Goal: Information Seeking & Learning: Learn about a topic

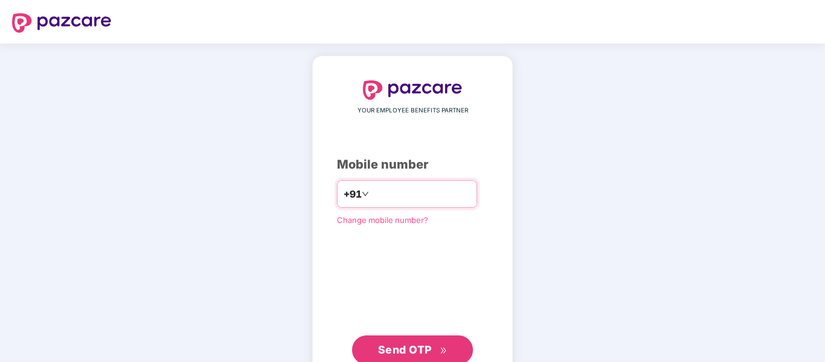
click at [464, 189] on input "number" at bounding box center [420, 193] width 99 height 19
type input "**********"
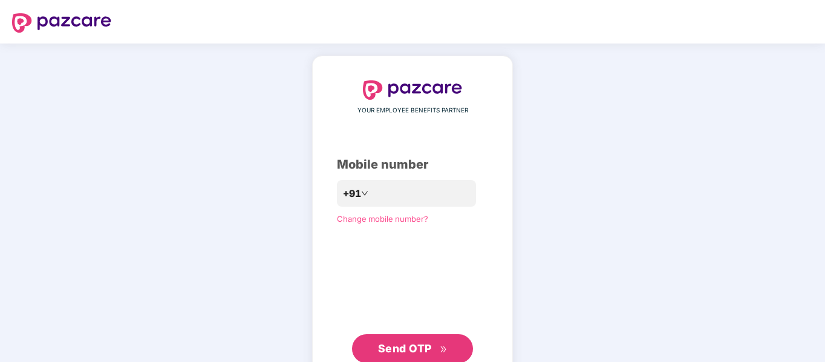
click at [423, 342] on span "Send OTP" at bounding box center [413, 348] width 70 height 17
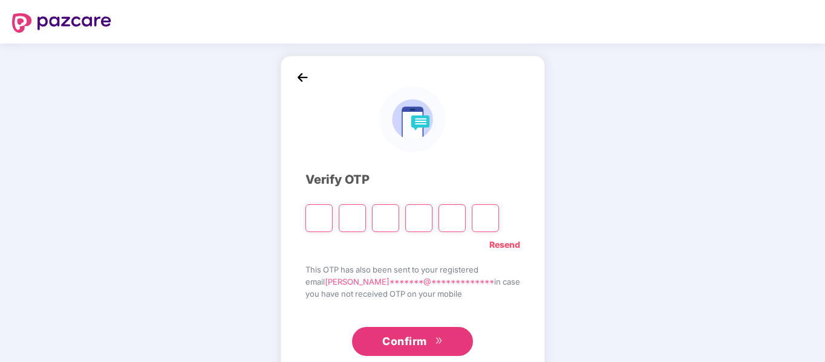
paste input "*"
type input "*"
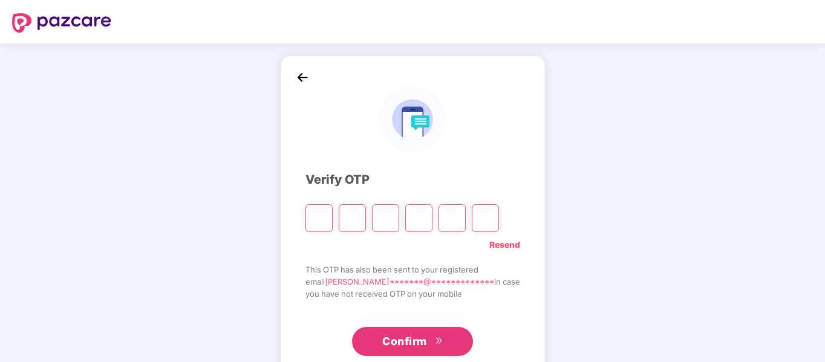
type input "*"
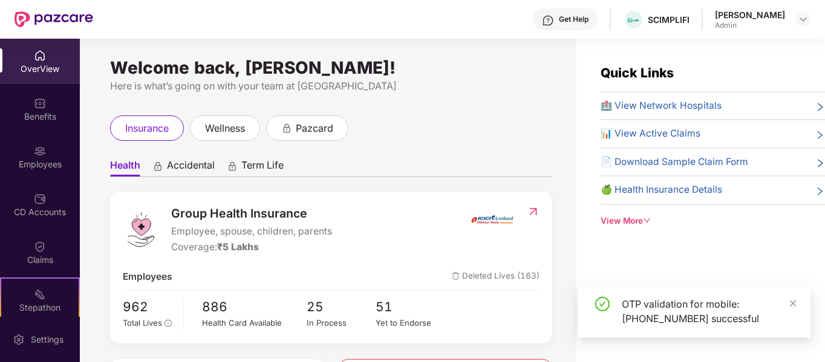
click at [47, 158] on div "Employees" at bounding box center [40, 164] width 80 height 12
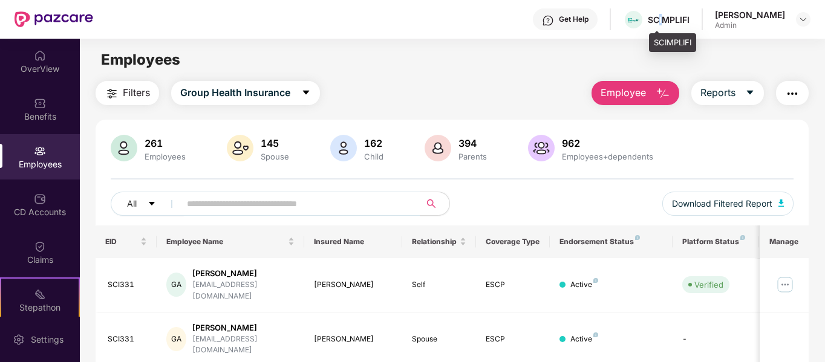
drag, startPoint x: 690, startPoint y: 18, endPoint x: 683, endPoint y: 18, distance: 7.3
click at [683, 18] on div "SCIMPLIFI" at bounding box center [669, 19] width 42 height 11
click at [732, 91] on span "Reports" at bounding box center [717, 92] width 35 height 15
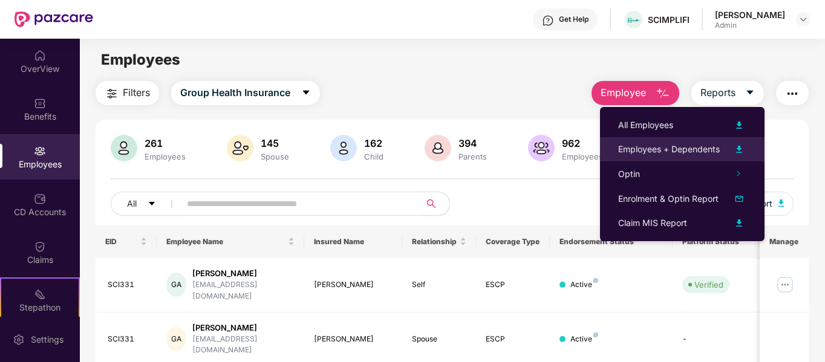
click at [708, 148] on div "Employees + Dependents" at bounding box center [669, 149] width 102 height 13
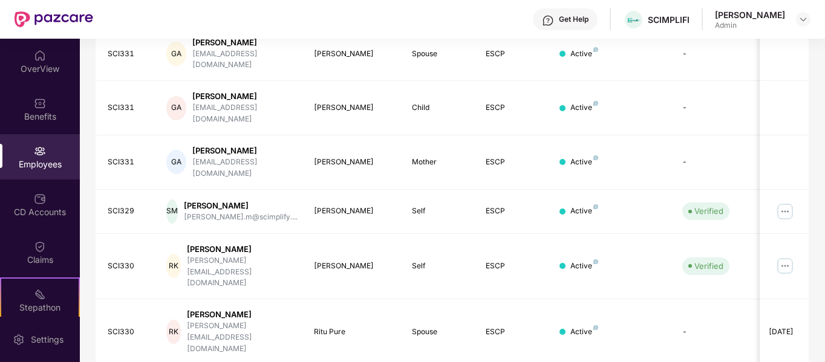
scroll to position [381, 0]
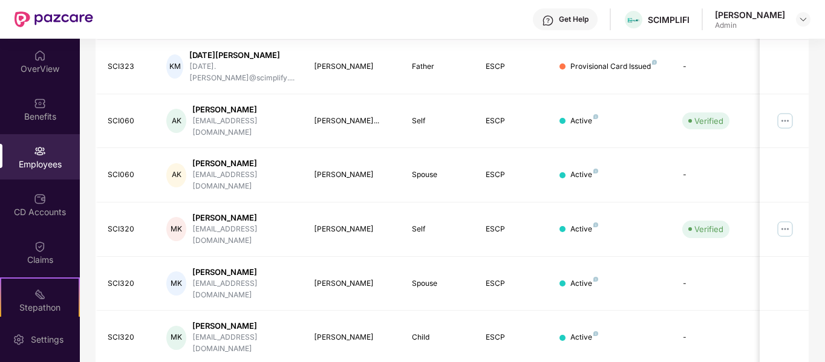
scroll to position [380, 0]
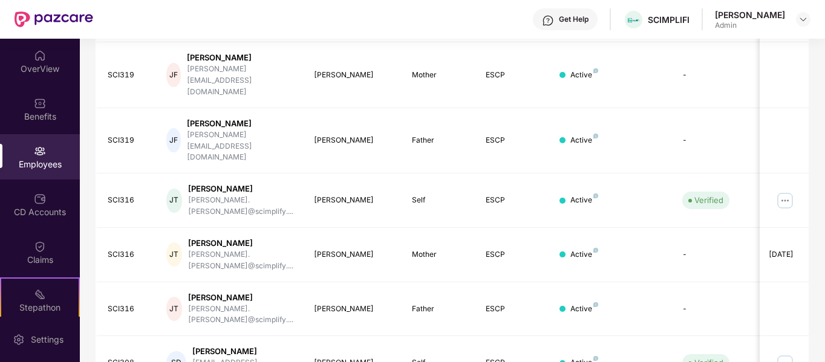
scroll to position [381, 0]
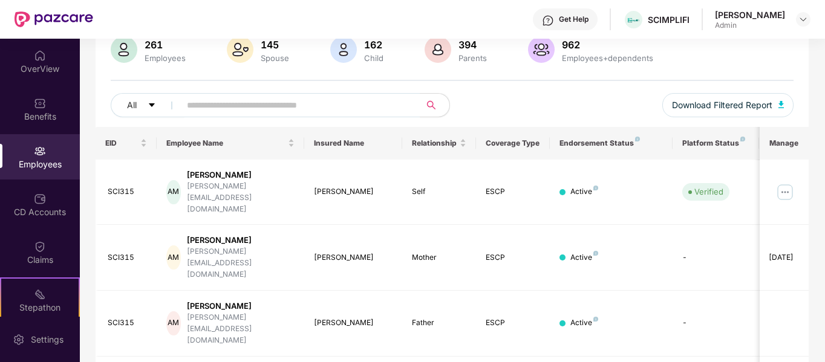
scroll to position [0, 0]
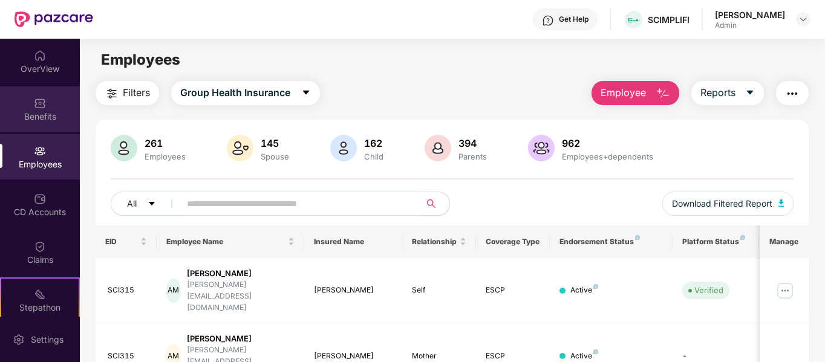
click at [44, 114] on div "Benefits" at bounding box center [40, 117] width 80 height 12
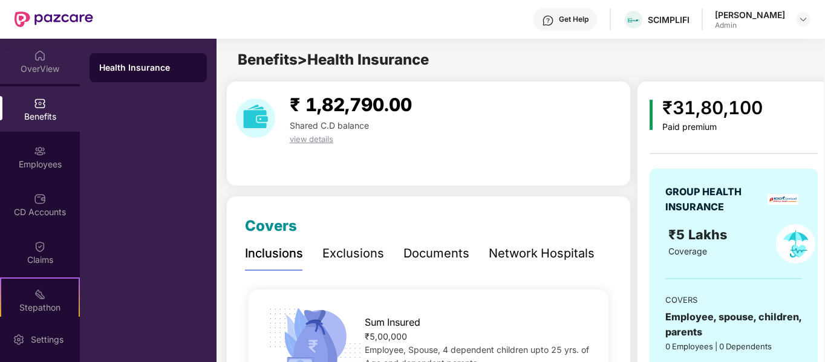
click at [59, 65] on div "OverView" at bounding box center [40, 69] width 80 height 12
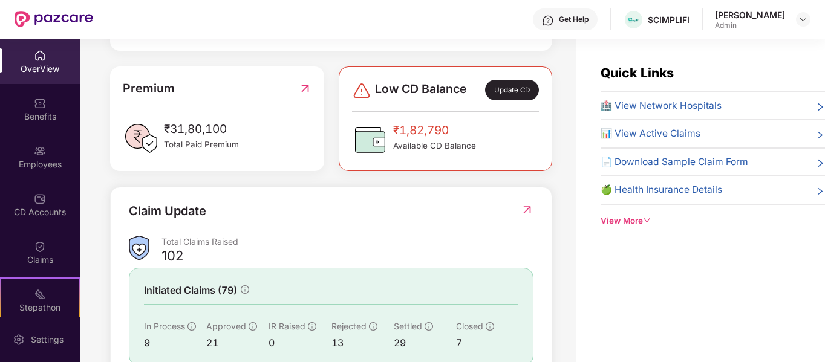
scroll to position [303, 0]
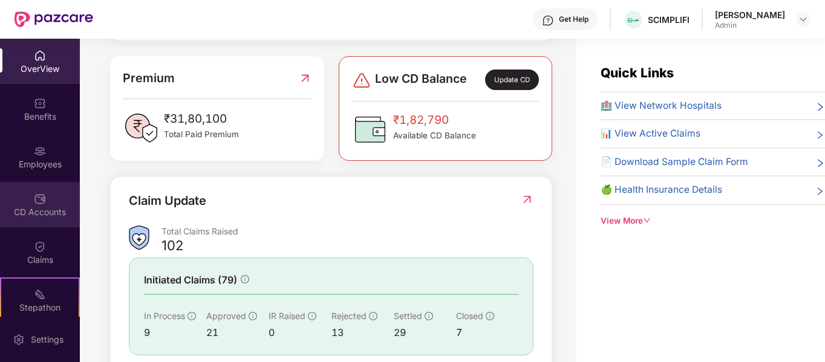
click at [58, 206] on div "CD Accounts" at bounding box center [40, 212] width 80 height 12
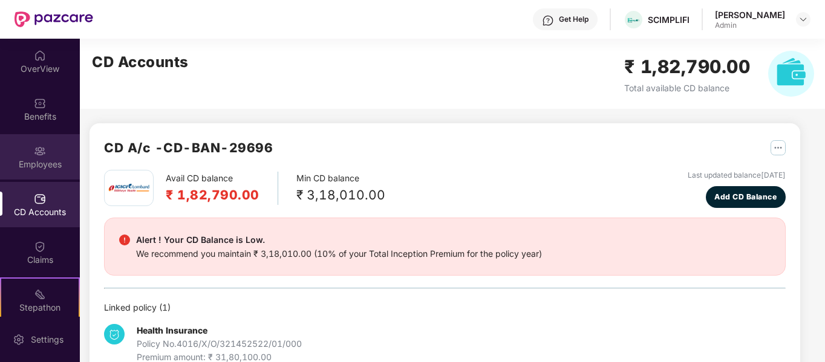
click at [41, 151] on img at bounding box center [40, 151] width 12 height 12
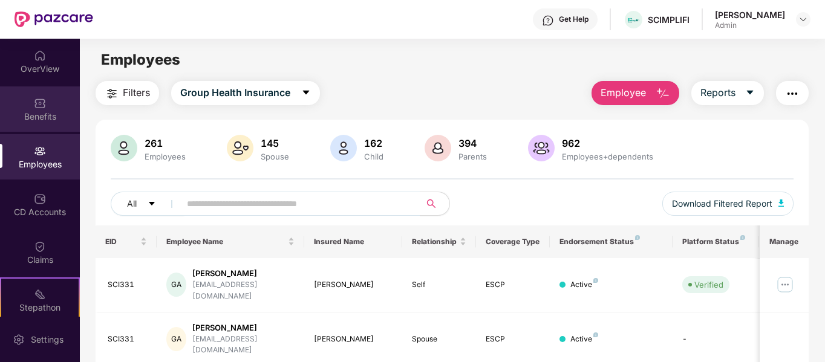
click at [47, 111] on div "Benefits" at bounding box center [40, 117] width 80 height 12
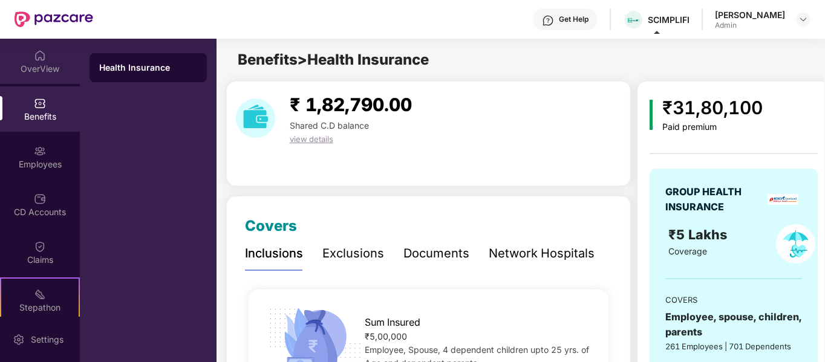
click at [36, 60] on img at bounding box center [40, 56] width 12 height 12
